Goal: Task Accomplishment & Management: Manage account settings

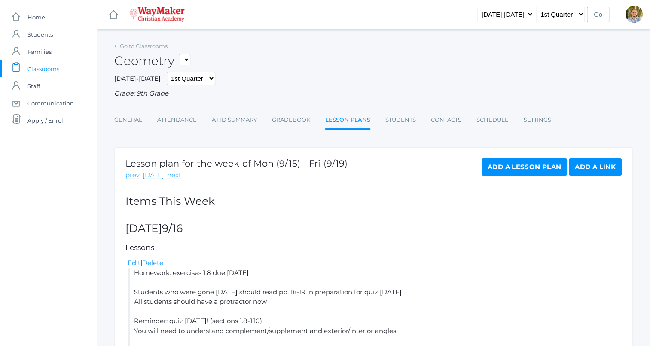
click at [46, 65] on span "Classrooms" at bounding box center [44, 68] width 32 height 17
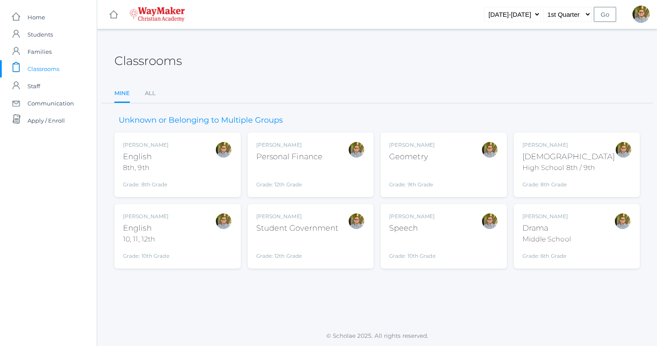
click at [587, 148] on div "Kylen Braileanu Bible High School 8th / 9th Grade: 8th Grade HSBIBLE" at bounding box center [568, 164] width 93 height 47
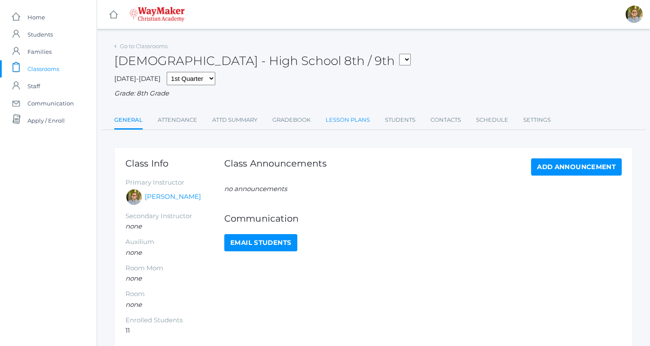
click at [359, 124] on link "Lesson Plans" at bounding box center [348, 119] width 44 height 17
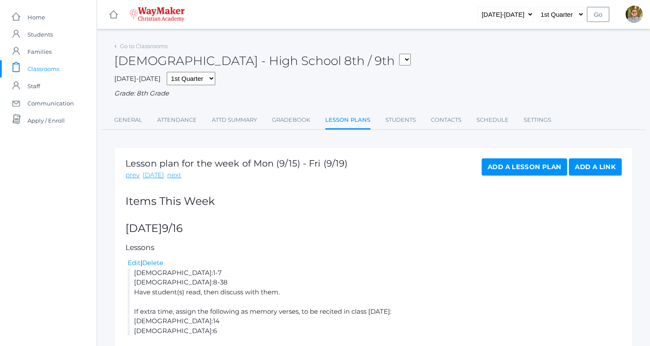
scroll to position [39, 0]
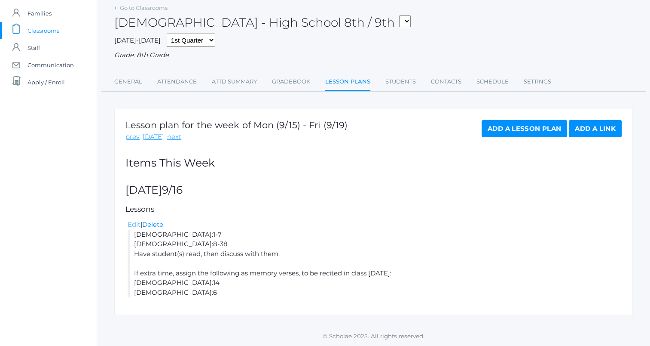
click at [135, 226] on link "Edit" at bounding box center [134, 224] width 13 height 8
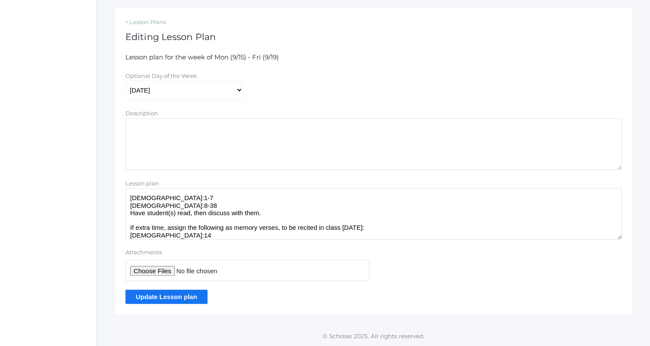
scroll to position [140, 0]
click at [377, 230] on textarea "Luke 2:1-7 Luke 2:8-38 Have student(s) read, then discuss with them. If extra t…" at bounding box center [374, 214] width 497 height 52
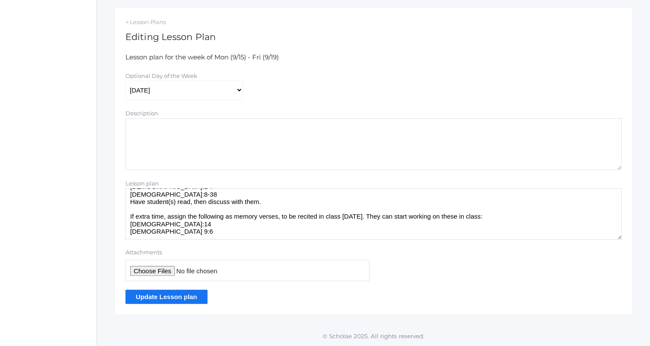
scroll to position [0, 0]
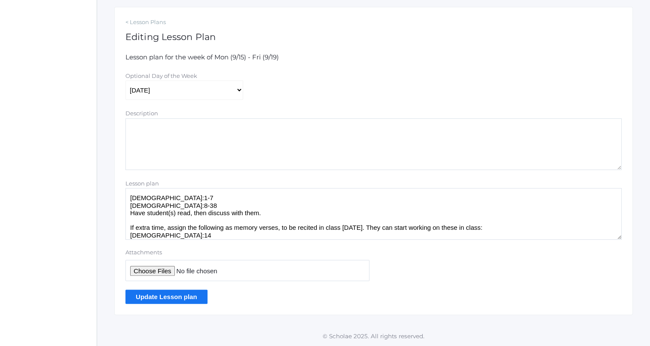
type textarea "Luke 2:1-7 Luke 2:8-38 Have student(s) read, then discuss with them. If extra t…"
click at [197, 293] on input "Update Lesson plan" at bounding box center [167, 296] width 82 height 14
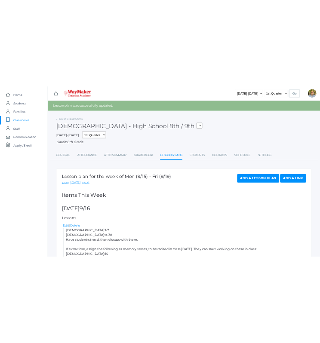
scroll to position [58, 0]
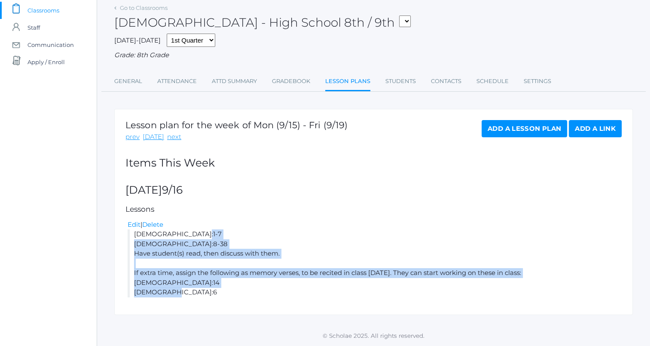
drag, startPoint x: 134, startPoint y: 236, endPoint x: 186, endPoint y: 296, distance: 79.6
click at [186, 296] on li "Luke 2:1-7 Luke 2:8-38 Have student(s) read, then discuss with them. If extra t…" at bounding box center [375, 263] width 494 height 68
copy li "Luke 2:1-7 Luke 2:8-38 Have student(s) read, then discuss with them. If extra t…"
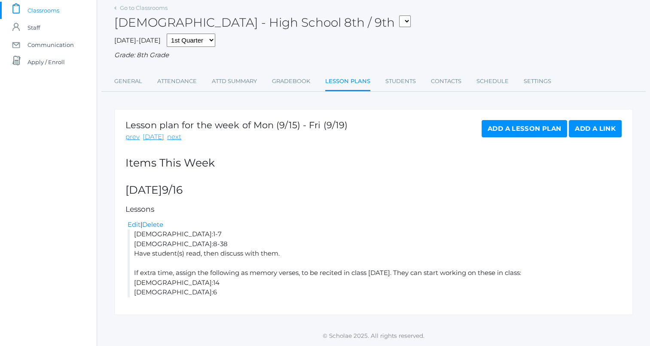
click at [323, 227] on div "Edit | Delete" at bounding box center [375, 225] width 494 height 10
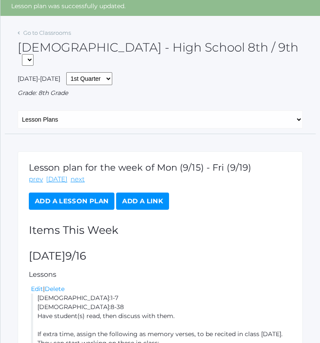
scroll to position [31, 0]
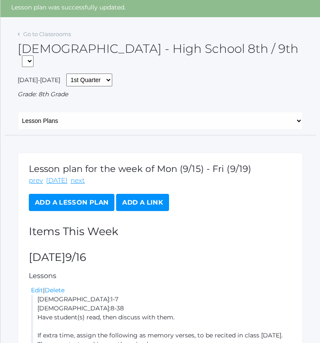
click at [47, 38] on div "Go to Classrooms" at bounding box center [44, 34] width 53 height 9
click at [46, 34] on link "Go to Classrooms" at bounding box center [47, 34] width 48 height 7
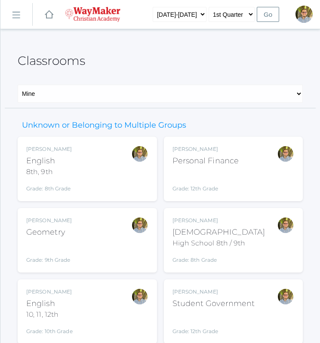
click at [110, 178] on div "Kylen Braileanu English 8th, 9th Grade: 8th Grade 08ENGLISH" at bounding box center [87, 168] width 122 height 47
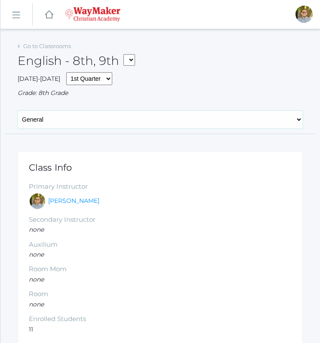
click at [92, 117] on select "General Attendance Attd Summary Gradebook Lesson Plans Students Contacts Schedu…" at bounding box center [160, 119] width 285 height 18
select select "/classrooms/2528/lesson_plans?term=1"
click at [18, 110] on select "General Attendance Attd Summary Gradebook Lesson Plans Students Contacts Schedu…" at bounding box center [160, 119] width 285 height 18
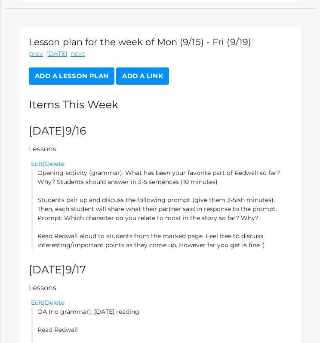
scroll to position [128, 0]
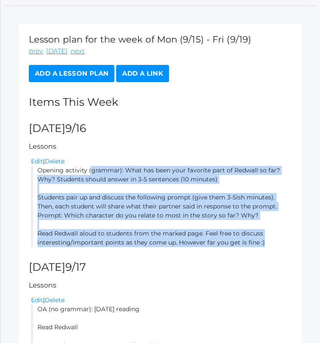
drag, startPoint x: 37, startPoint y: 171, endPoint x: 267, endPoint y: 242, distance: 240.4
click at [267, 242] on li "Opening activity (grammar): What has been your favorite part of Redwall so far?…" at bounding box center [161, 206] width 261 height 81
copy li "Opening activity (grammar): What has been your favorite part of Redwall so far?…"
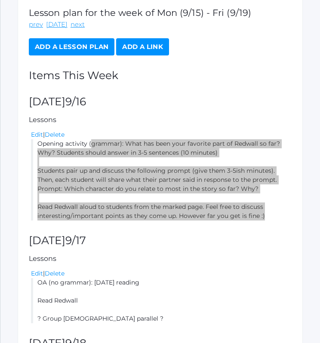
scroll to position [156, 0]
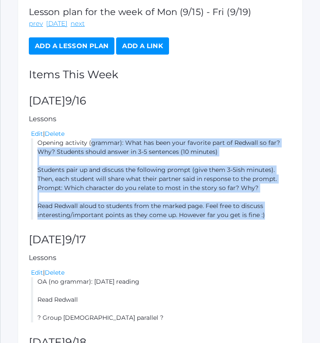
click at [268, 196] on li "Opening activity (grammar): What has been your favorite part of Redwall so far?…" at bounding box center [161, 178] width 261 height 81
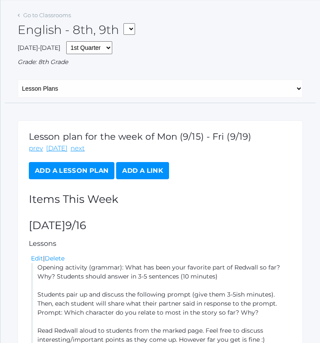
scroll to position [0, 0]
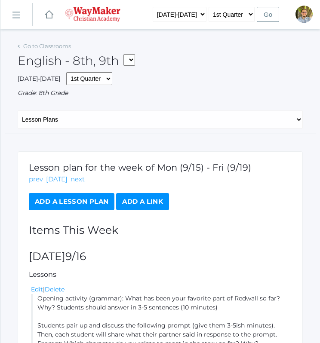
click at [56, 42] on div "English - 8th, 9th FINANCE - Personal Finance SG - Student Government THEATER -…" at bounding box center [160, 56] width 285 height 32
click at [52, 48] on link "Go to Classrooms" at bounding box center [47, 46] width 48 height 7
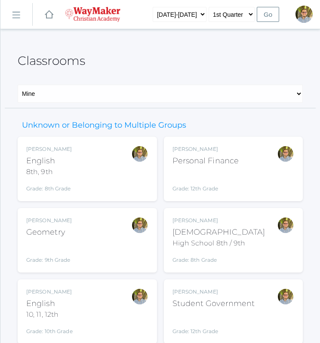
click at [107, 306] on div "Kylen Braileanu English 10, 11, 12th Grade: 10th Grade HSENGLISH" at bounding box center [87, 311] width 122 height 47
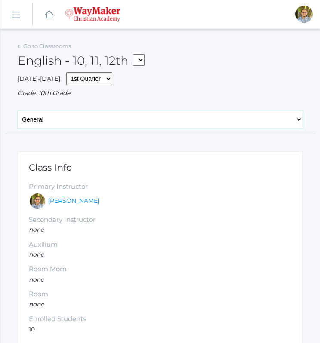
click at [111, 114] on select "General Attendance Attd Summary Gradebook Lesson Plans Students Contacts Schedu…" at bounding box center [160, 119] width 285 height 18
select select "/classrooms/2527/lesson_plans?term=1"
click at [18, 110] on select "General Attendance Attd Summary Gradebook Lesson Plans Students Contacts Schedu…" at bounding box center [160, 119] width 285 height 18
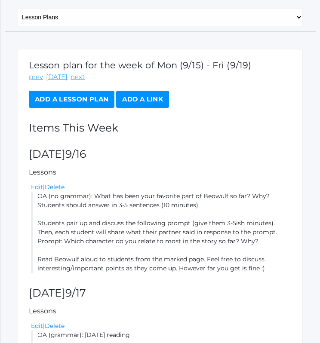
scroll to position [144, 0]
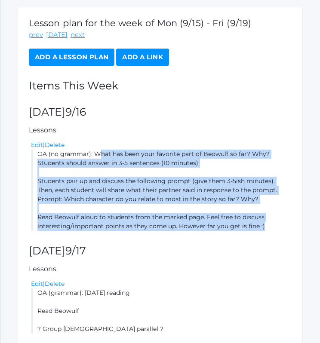
drag, startPoint x: 38, startPoint y: 153, endPoint x: 265, endPoint y: 227, distance: 239.4
click at [265, 227] on li "OA (no grammar): What has been your favorite part of Beowulf so far? Why? Stude…" at bounding box center [161, 190] width 261 height 81
copy li "OA (no grammar): What has been your favorite part of Beowulf so far? Why? Stude…"
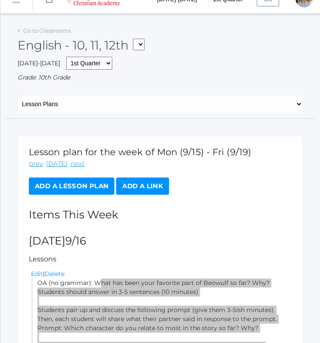
scroll to position [15, 0]
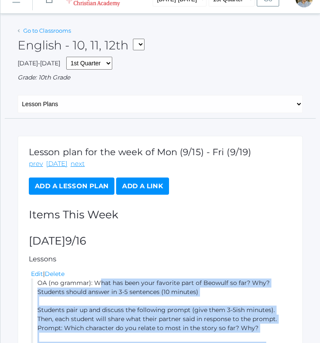
click at [44, 29] on link "Go to Classrooms" at bounding box center [47, 30] width 48 height 7
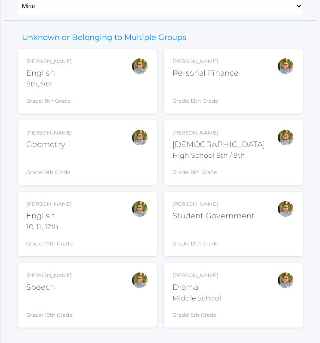
scroll to position [93, 0]
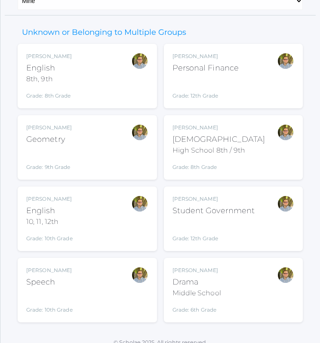
click at [86, 148] on div "Kylen Braileanu Geometry Grade: 9th Grade GEOM" at bounding box center [87, 147] width 122 height 47
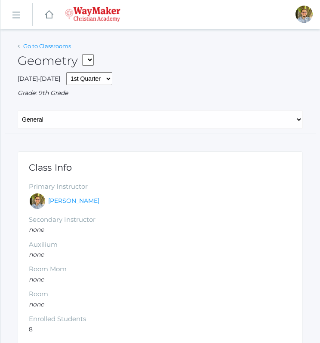
click at [55, 47] on link "Go to Classrooms" at bounding box center [47, 46] width 48 height 7
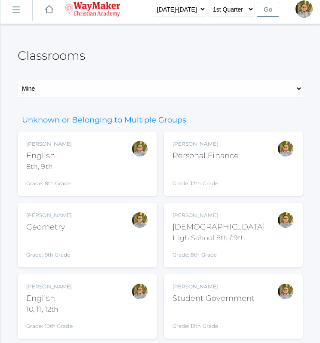
scroll to position [6, 0]
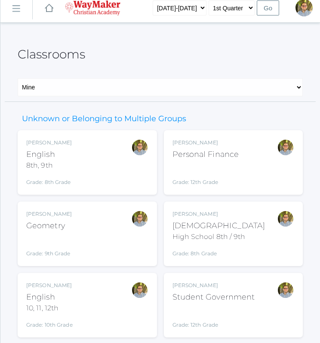
click at [144, 262] on div "Kylen Braileanu Geometry Grade: 9th Grade GEOM" at bounding box center [87, 234] width 139 height 64
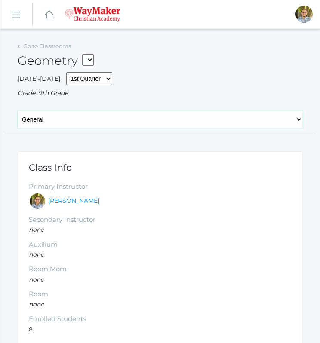
click at [69, 121] on select "General Attendance Attd Summary Gradebook Lesson Plans Students Contacts Schedu…" at bounding box center [160, 119] width 285 height 18
select select "/classrooms/2520/lesson_plans?term=1"
click at [18, 110] on select "General Attendance Attd Summary Gradebook Lesson Plans Students Contacts Schedu…" at bounding box center [160, 119] width 285 height 18
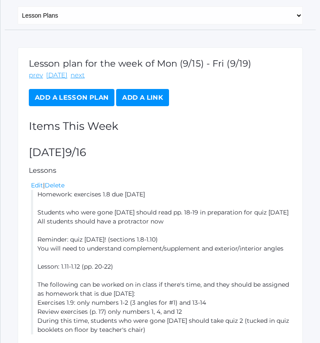
scroll to position [111, 0]
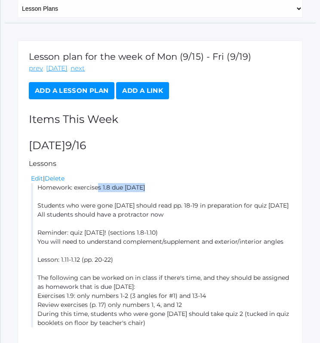
drag, startPoint x: 38, startPoint y: 188, endPoint x: 81, endPoint y: 190, distance: 43.5
click at [81, 190] on li "Homework: exercises 1.8 due [DATE] Students who were gone [DATE] should read pp…" at bounding box center [161, 255] width 261 height 144
drag, startPoint x: 81, startPoint y: 190, endPoint x: 35, endPoint y: 178, distance: 47.4
click at [35, 178] on link "Edit" at bounding box center [37, 179] width 12 height 8
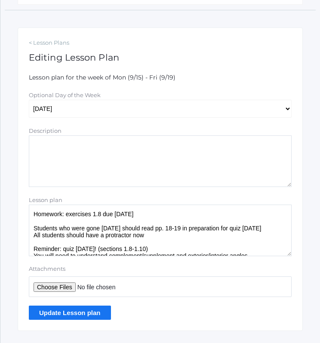
scroll to position [124, 0]
click at [32, 212] on textarea "Homework: exercises 1.8 due today Students who were gone last Friday should rea…" at bounding box center [160, 230] width 263 height 52
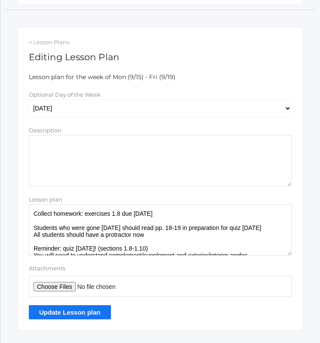
click at [109, 212] on textarea "Homework: exercises 1.8 due today Students who were gone last Friday should rea…" at bounding box center [160, 230] width 263 height 52
type textarea "Collect homework: exercises (1.8) due today Students who were gone last Friday …"
click at [102, 315] on input "Update Lesson plan" at bounding box center [70, 312] width 82 height 14
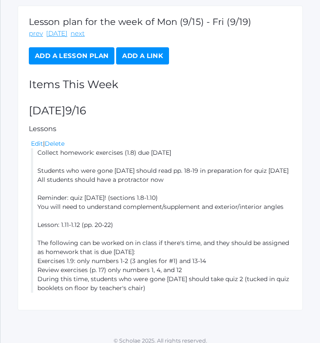
scroll to position [182, 0]
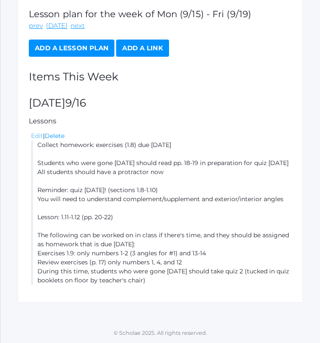
click at [34, 132] on link "Edit" at bounding box center [37, 136] width 12 height 8
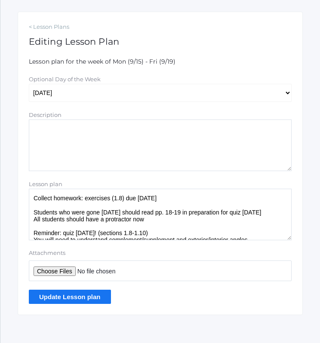
scroll to position [151, 0]
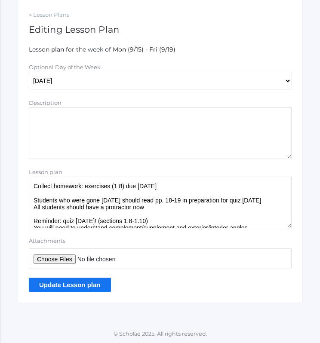
click at [163, 200] on textarea "Collect homework: exercises (1.8) due [DATE] Students who were gone [DATE] shou…" at bounding box center [160, 203] width 263 height 52
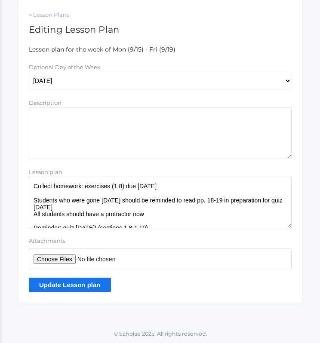
click at [83, 208] on textarea "Collect homework: exercises (1.8) due [DATE] Students who were gone [DATE] shou…" at bounding box center [160, 203] width 263 height 52
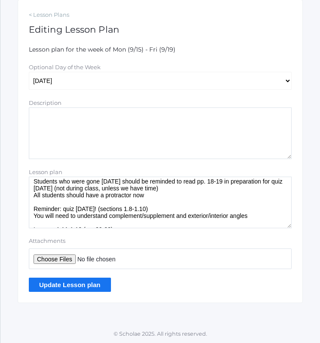
scroll to position [21, 0]
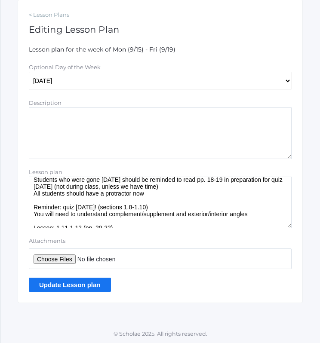
click at [159, 192] on textarea "Collect homework: exercises (1.8) due today Students who were gone last Friday …" at bounding box center [160, 203] width 263 height 52
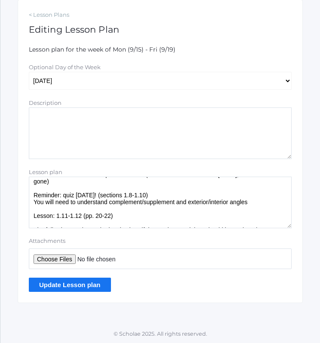
scroll to position [40, 0]
click at [33, 201] on textarea "Collect homework: exercises (1.8) due today Students who were gone last Friday …" at bounding box center [160, 203] width 263 height 52
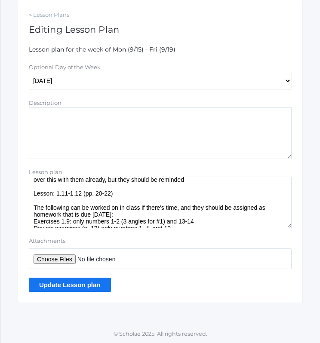
scroll to position [70, 0]
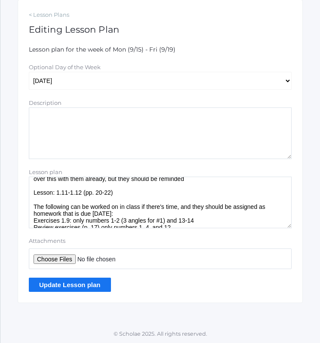
click at [33, 190] on textarea "Collect homework: exercises (1.8) due today Students who were gone last Friday …" at bounding box center [160, 203] width 263 height 52
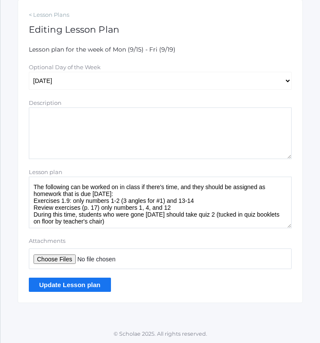
scroll to position [91, 0]
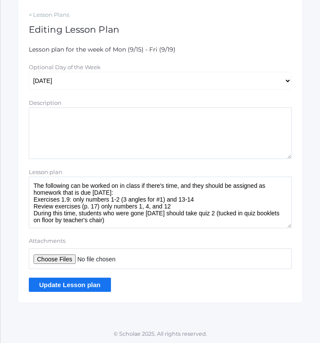
click at [122, 226] on textarea "Collect homework: exercises (1.8) due today Students who were gone last Friday …" at bounding box center [160, 203] width 263 height 52
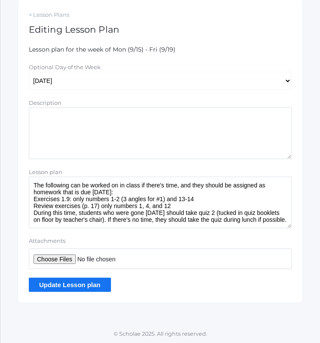
scroll to position [152, 0]
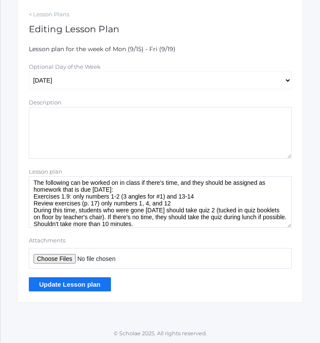
type textarea "Collect homework: exercises (1.8) due today Students who were gone last Friday …"
click at [101, 284] on input "Update Lesson plan" at bounding box center [70, 284] width 82 height 14
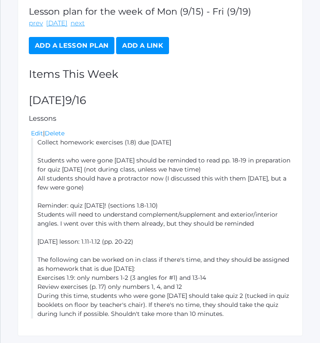
scroll to position [181, 0]
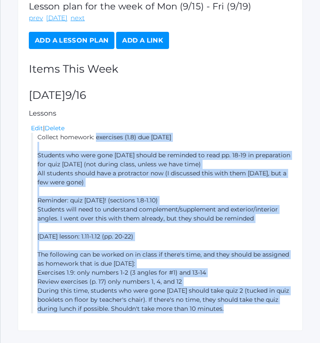
drag, startPoint x: 38, startPoint y: 137, endPoint x: 236, endPoint y: 309, distance: 262.0
click at [236, 309] on li "Collect homework: exercises (1.8) due [DATE] Students who were gone [DATE] shou…" at bounding box center [161, 223] width 261 height 181
copy li "Collect homework: exercises (1.8) due [DATE] Students who were gone [DATE] shou…"
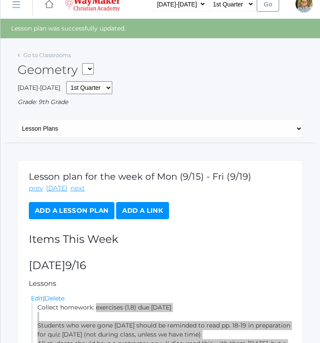
scroll to position [0, 0]
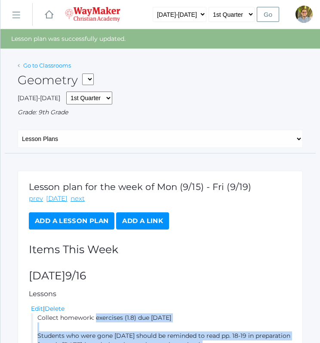
click at [59, 68] on link "Go to Classrooms" at bounding box center [47, 65] width 48 height 7
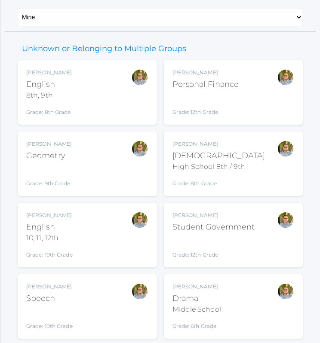
scroll to position [102, 0]
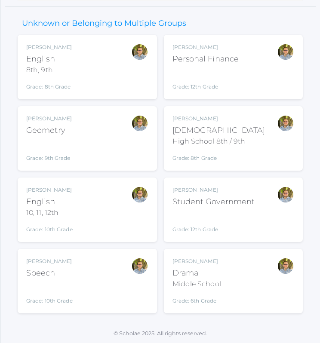
click at [240, 284] on div "[PERSON_NAME] Drama Middle School Grade: 6th Grade THEATER" at bounding box center [233, 281] width 122 height 47
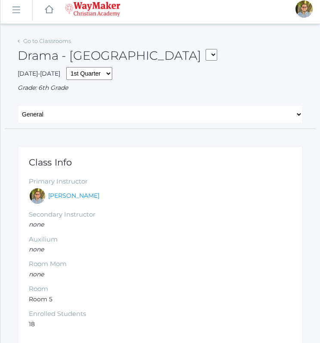
scroll to position [7, 0]
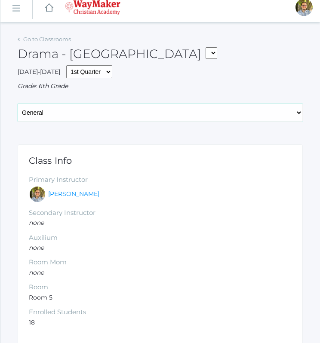
click at [125, 117] on select "General Attendance Attd Summary Gradebook Lesson Plans Students Contacts Schedu…" at bounding box center [160, 113] width 285 height 18
select select "/classrooms/2547/lesson_plans?term=1"
click at [18, 104] on select "General Attendance Attd Summary Gradebook Lesson Plans Students Contacts Schedu…" at bounding box center [160, 113] width 285 height 18
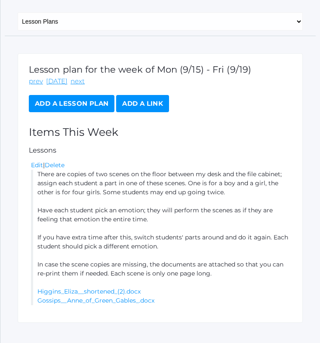
scroll to position [118, 0]
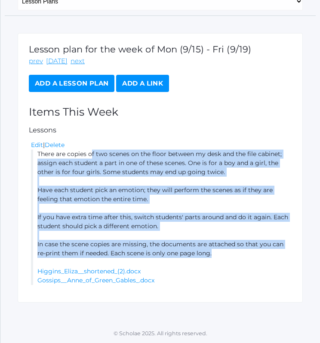
drag, startPoint x: 38, startPoint y: 155, endPoint x: 225, endPoint y: 252, distance: 211.3
click at [225, 252] on li "There are copies of two scenes on the floor between my desk and the file cabine…" at bounding box center [161, 217] width 261 height 135
copy li "There are copies of two scenes on the floor between my desk and the file cabine…"
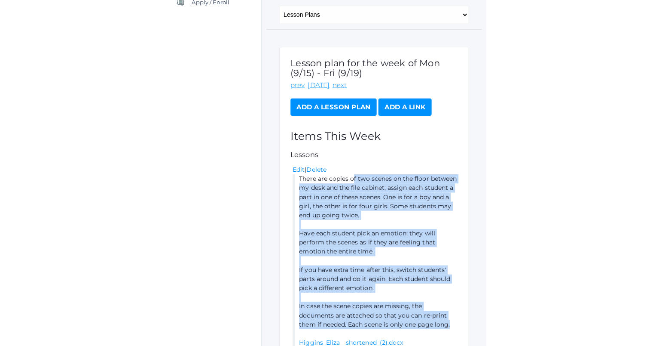
scroll to position [50, 0]
